Goal: Information Seeking & Learning: Learn about a topic

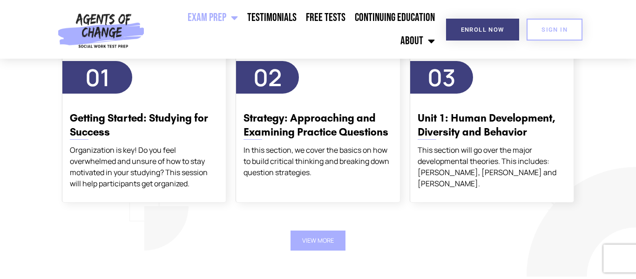
scroll to position [1138, 0]
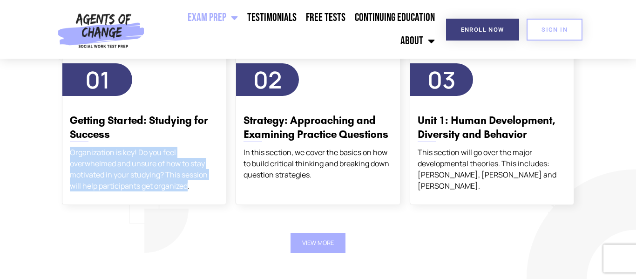
drag, startPoint x: 70, startPoint y: 150, endPoint x: 189, endPoint y: 205, distance: 131.0
click at [189, 205] on div "01 Getting Started: Studying for Success Organization is key! Do you feel overw…" at bounding box center [144, 132] width 164 height 181
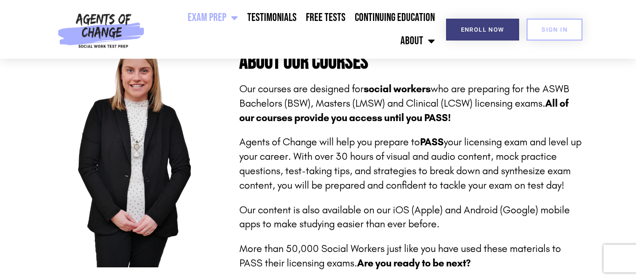
scroll to position [0, 0]
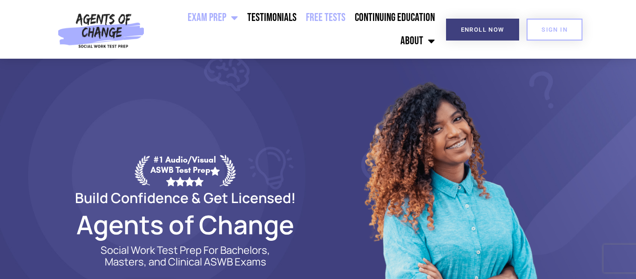
click at [322, 28] on link "Free Tests" at bounding box center [325, 17] width 49 height 23
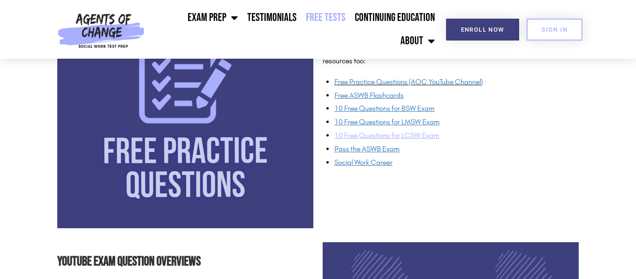
scroll to position [769, 0]
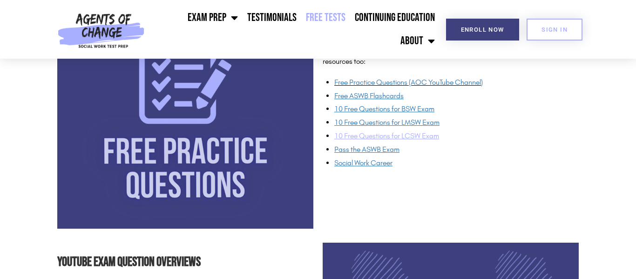
click at [390, 139] on span "10 Free Questions for LCSW Exam" at bounding box center [386, 135] width 105 height 9
click at [373, 175] on div "Other Free Resources Here are some other great free practice test resources to …" at bounding box center [450, 100] width 265 height 265
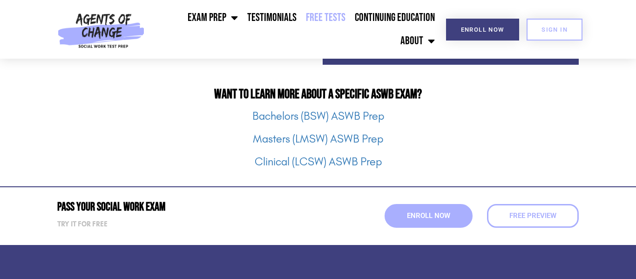
scroll to position [1205, 0]
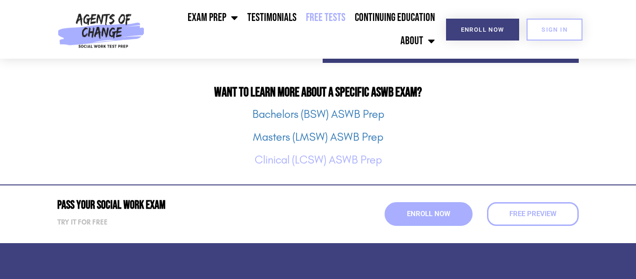
click at [355, 162] on link "Clinical (LCSW) ASWB Prep" at bounding box center [317, 159] width 127 height 13
